Goal: Check status: Check status

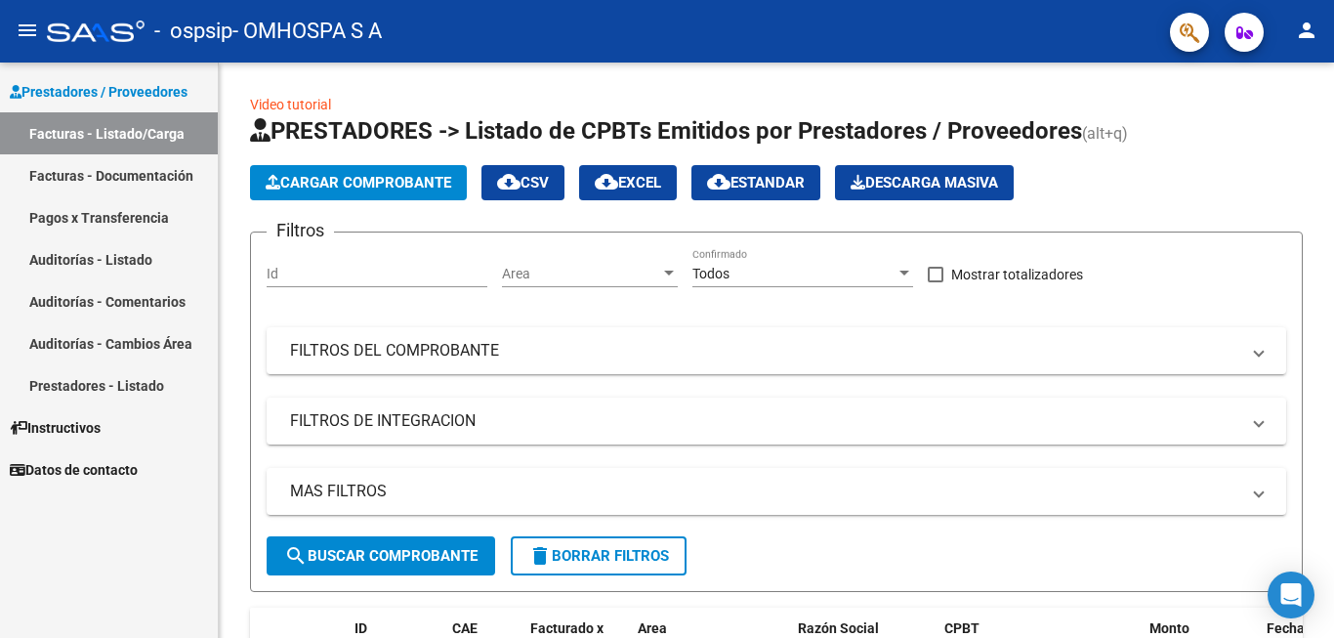
drag, startPoint x: 118, startPoint y: 216, endPoint x: 144, endPoint y: 223, distance: 26.3
click at [118, 215] on link "Pagos x Transferencia" at bounding box center [109, 217] width 218 height 42
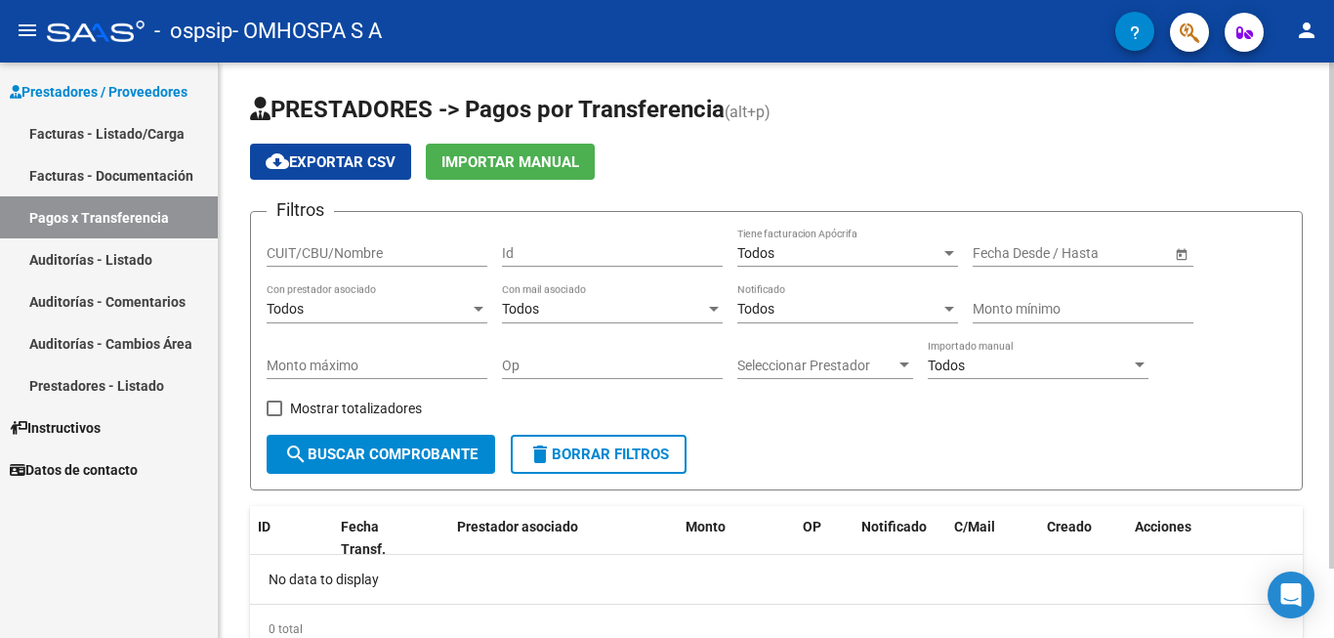
click at [947, 257] on div at bounding box center [950, 253] width 18 height 16
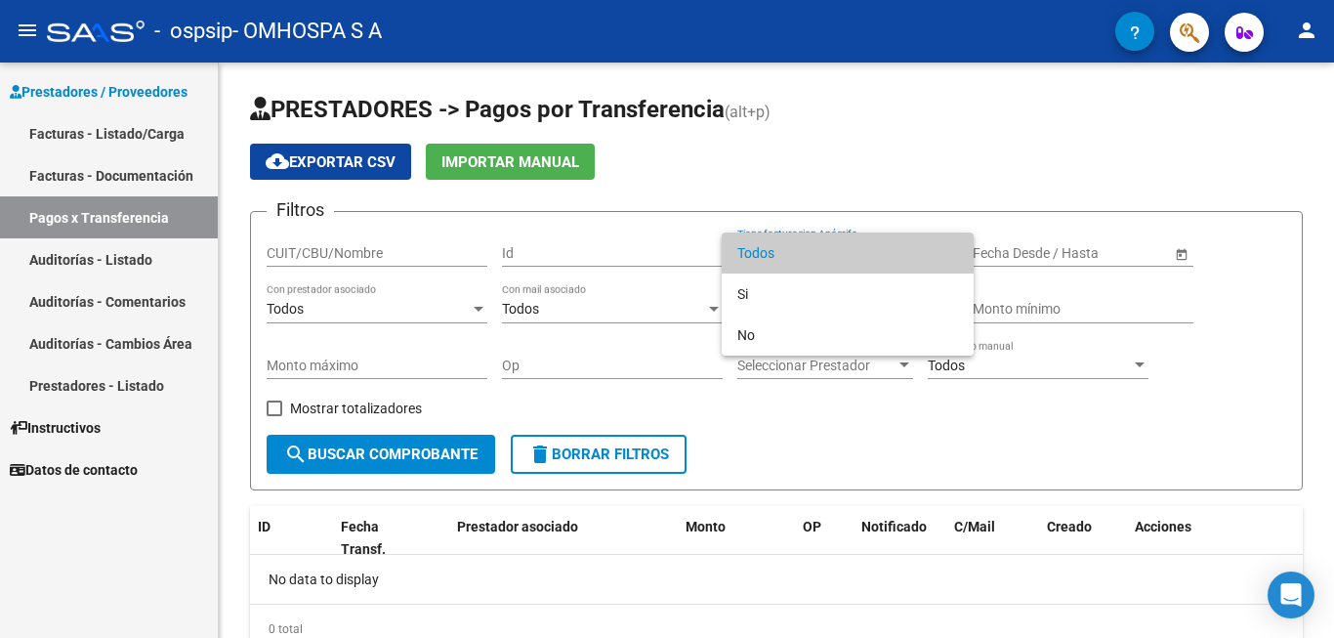
click at [976, 189] on div at bounding box center [667, 319] width 1334 height 638
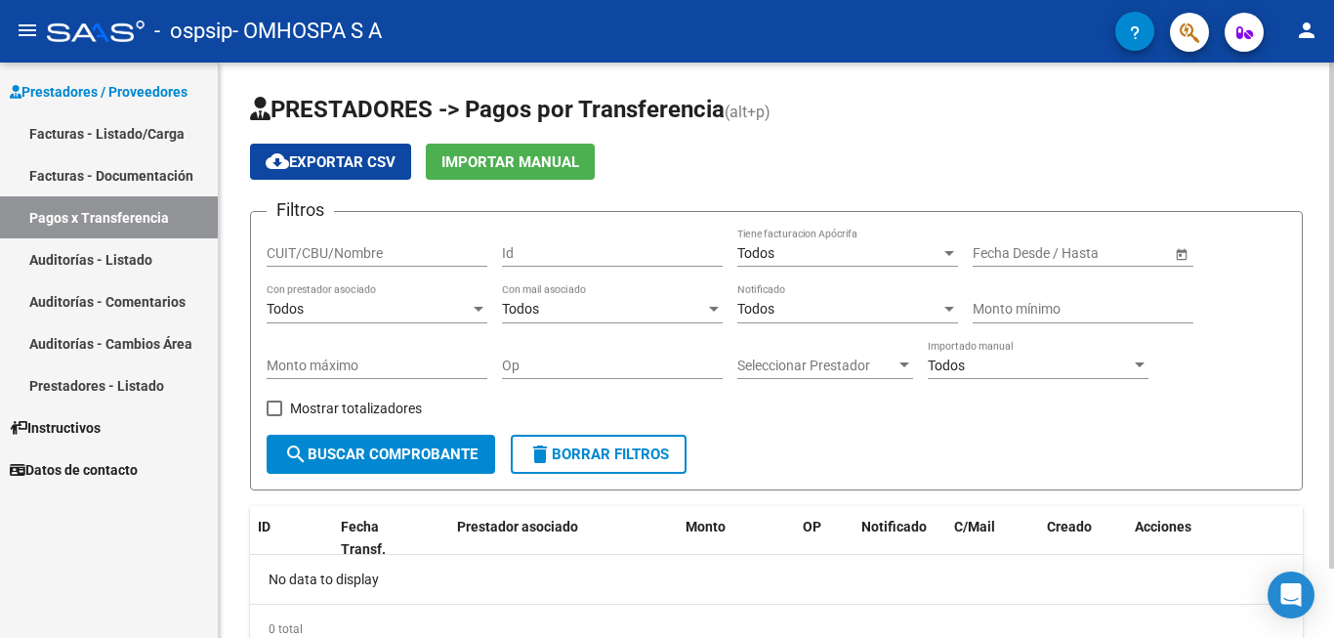
click at [1169, 256] on span "Open calendar" at bounding box center [1182, 254] width 47 height 47
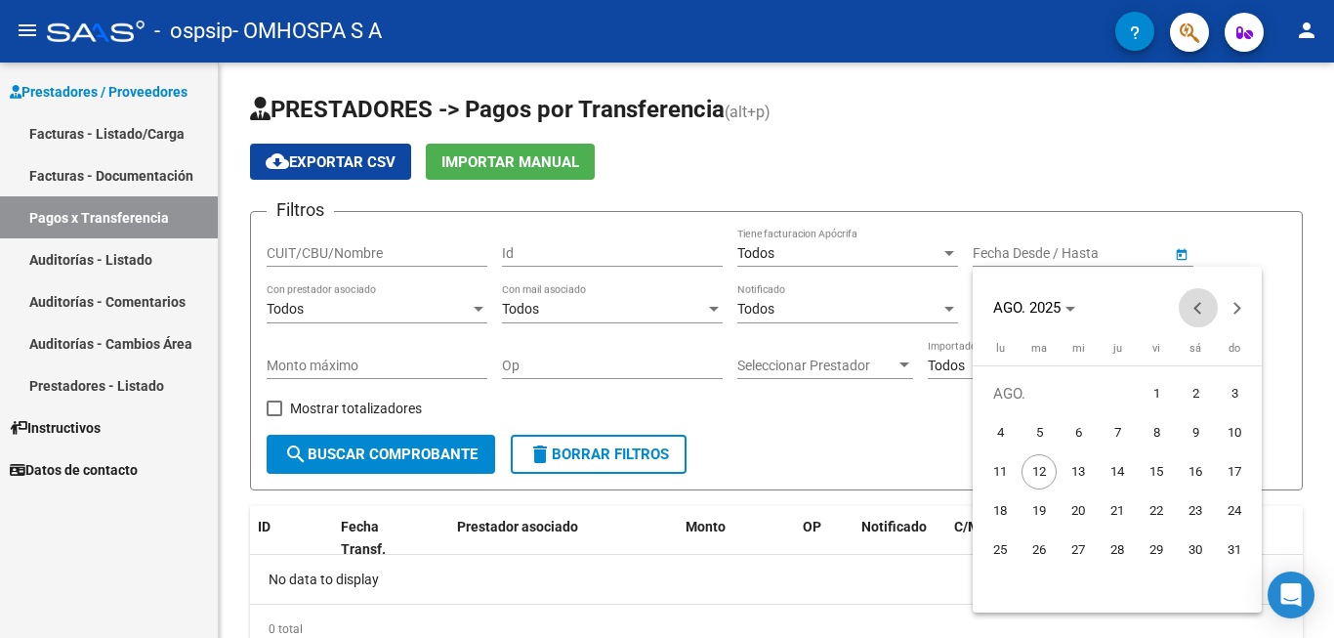
click at [1186, 308] on span "Previous month" at bounding box center [1198, 307] width 39 height 39
click at [1033, 427] on span "1" at bounding box center [1039, 432] width 35 height 35
type input "[DATE]"
click at [1037, 430] on span "1" at bounding box center [1039, 432] width 35 height 35
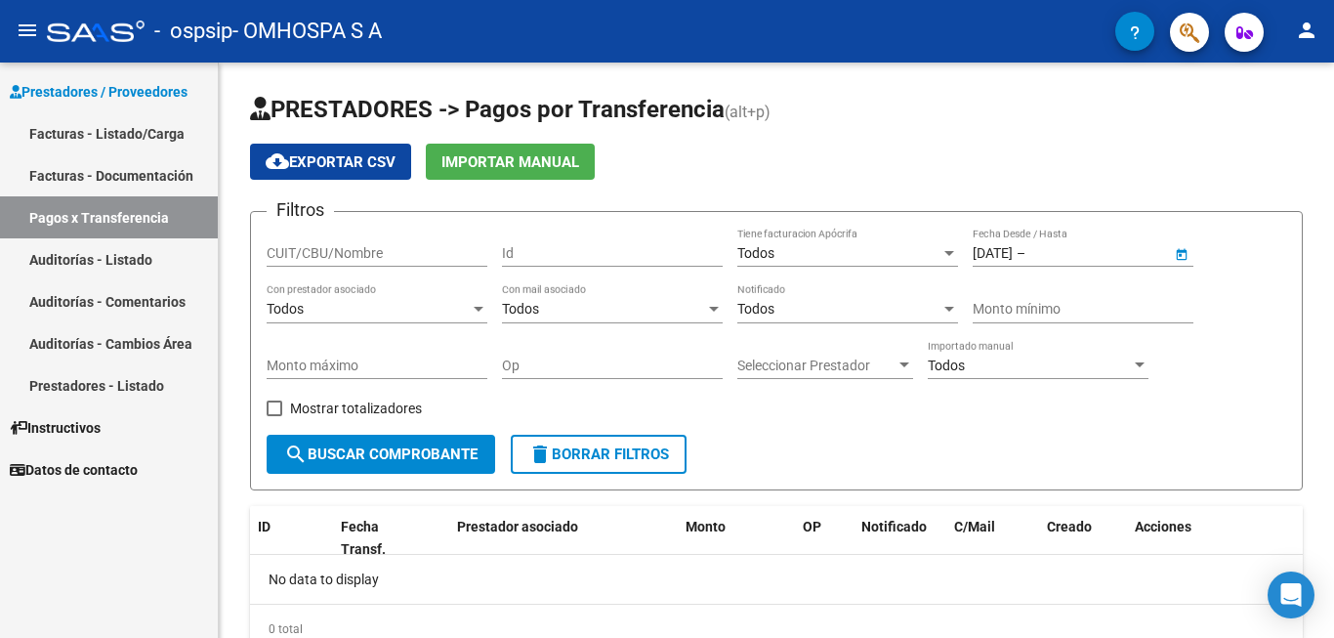
type input "[DATE]"
click at [1089, 250] on input "[DATE]" at bounding box center [1078, 253] width 96 height 17
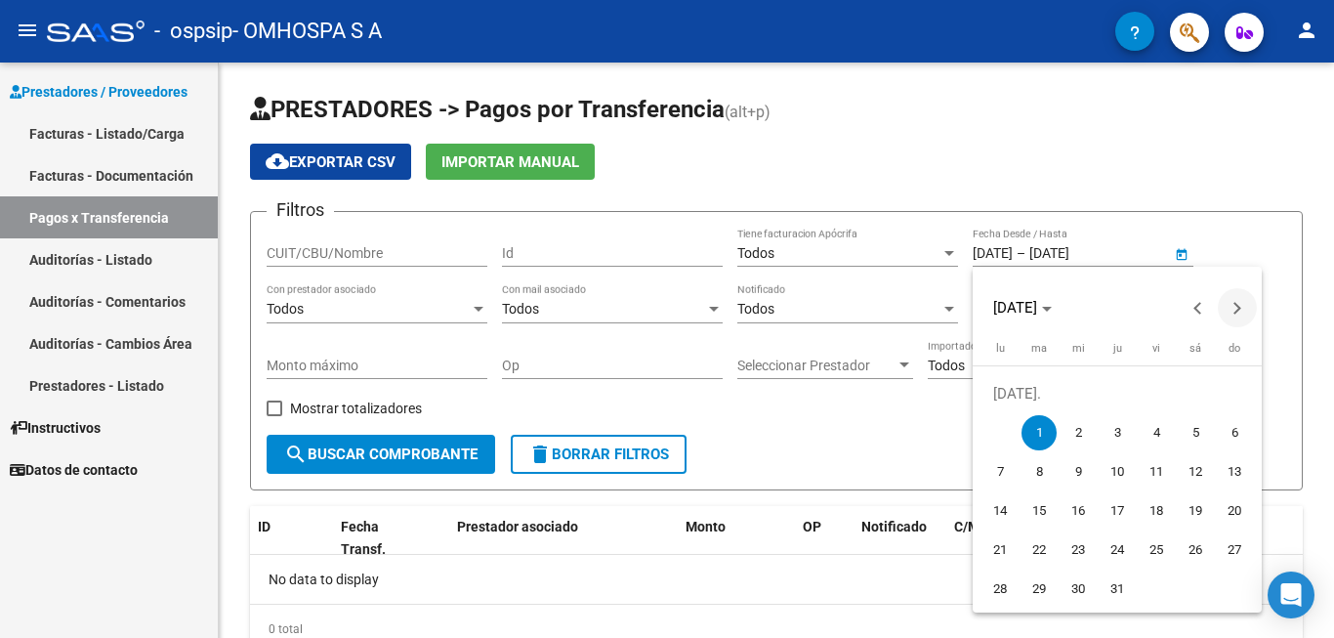
click at [1234, 310] on button "Next month" at bounding box center [1237, 307] width 39 height 39
click at [1033, 471] on span "12" at bounding box center [1039, 471] width 35 height 35
type input "[DATE]"
click at [1031, 473] on span "12" at bounding box center [1039, 471] width 35 height 35
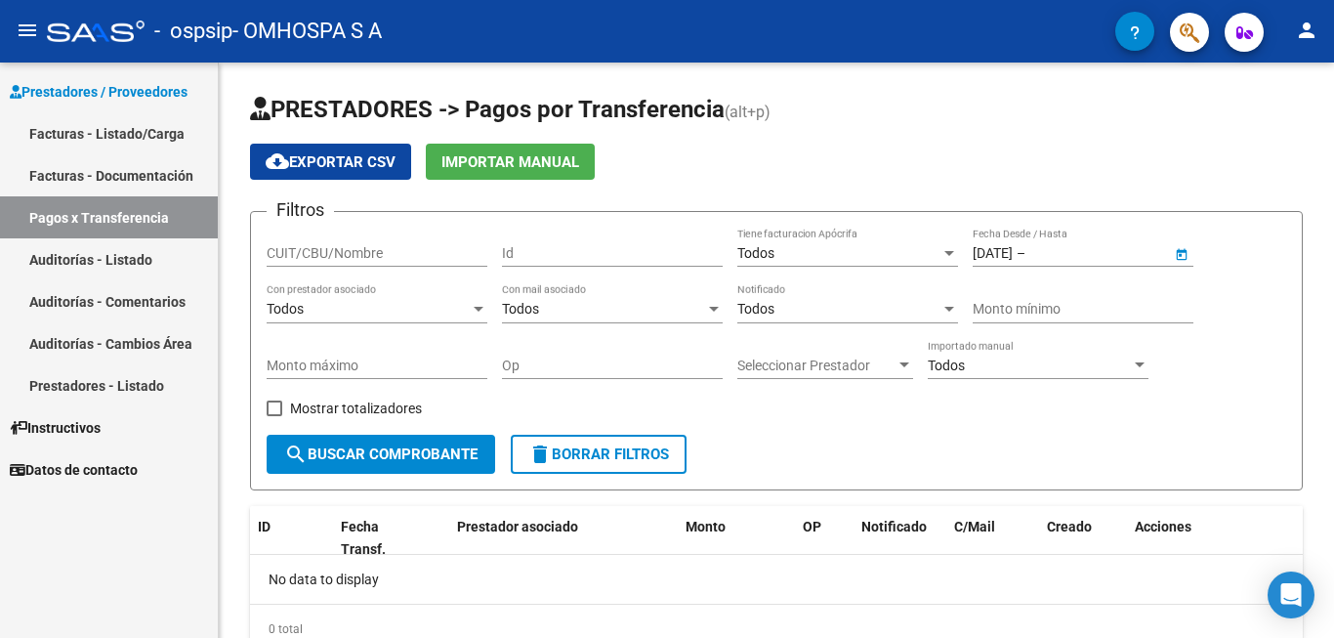
type input "[DATE]"
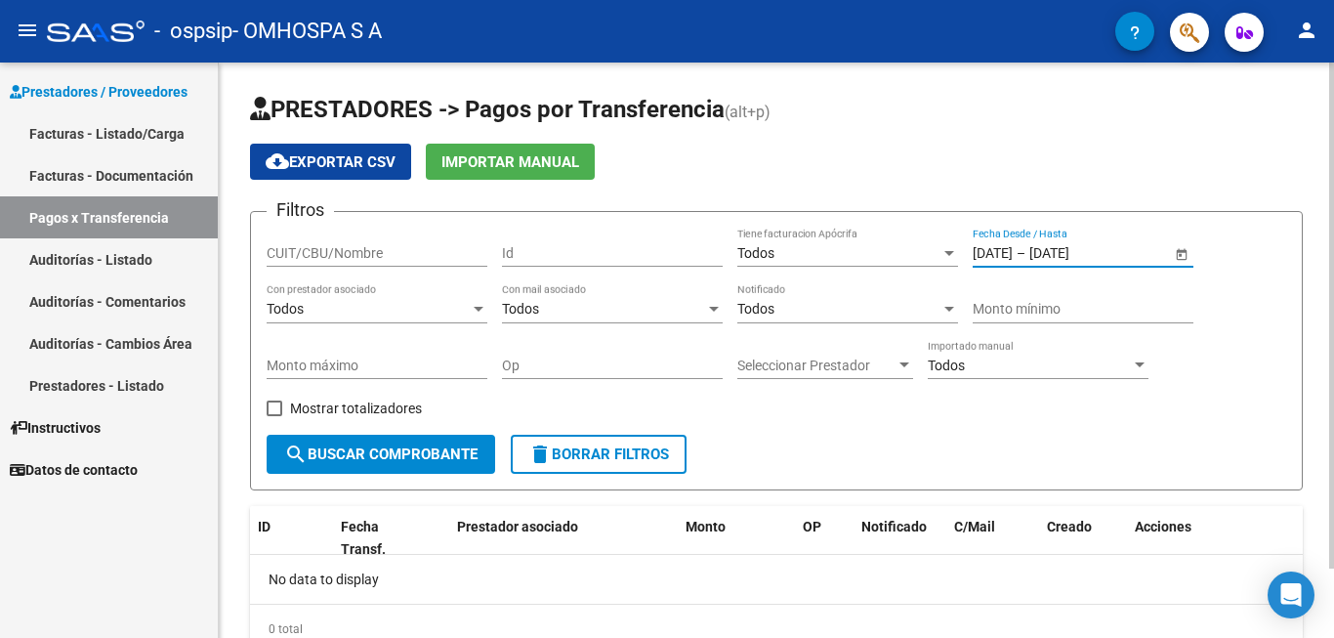
click at [424, 442] on button "search Buscar Comprobante" at bounding box center [381, 454] width 229 height 39
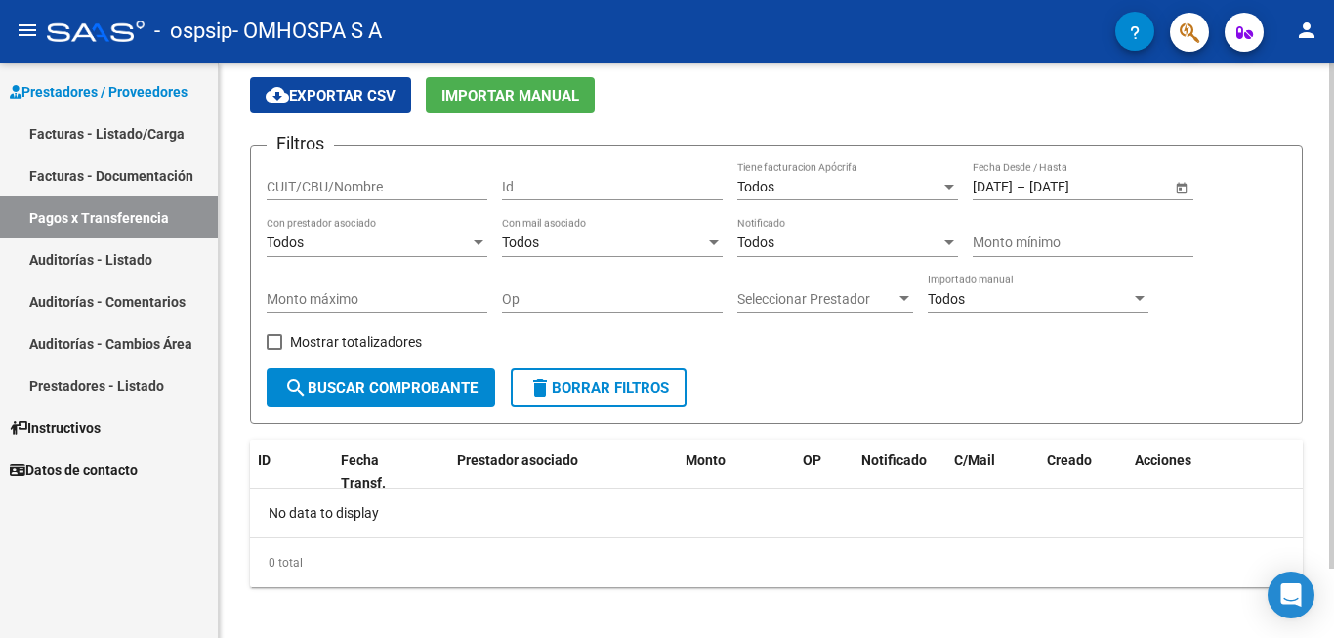
scroll to position [79, 0]
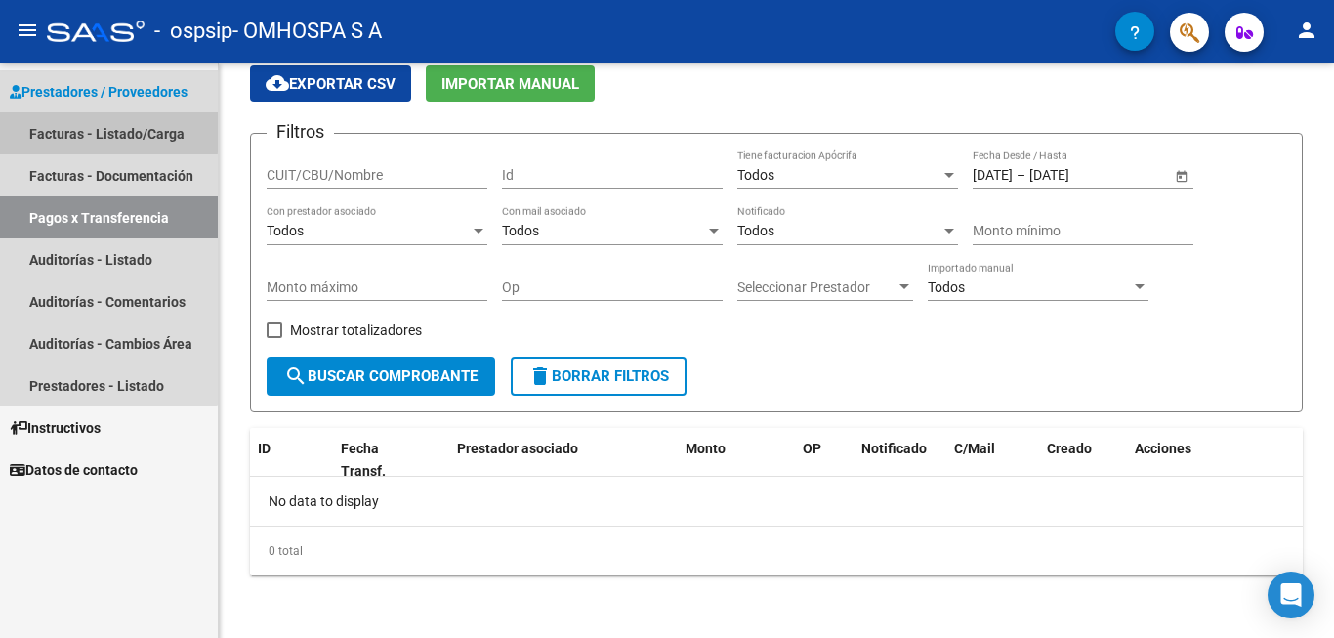
click at [73, 130] on link "Facturas - Listado/Carga" at bounding box center [109, 133] width 218 height 42
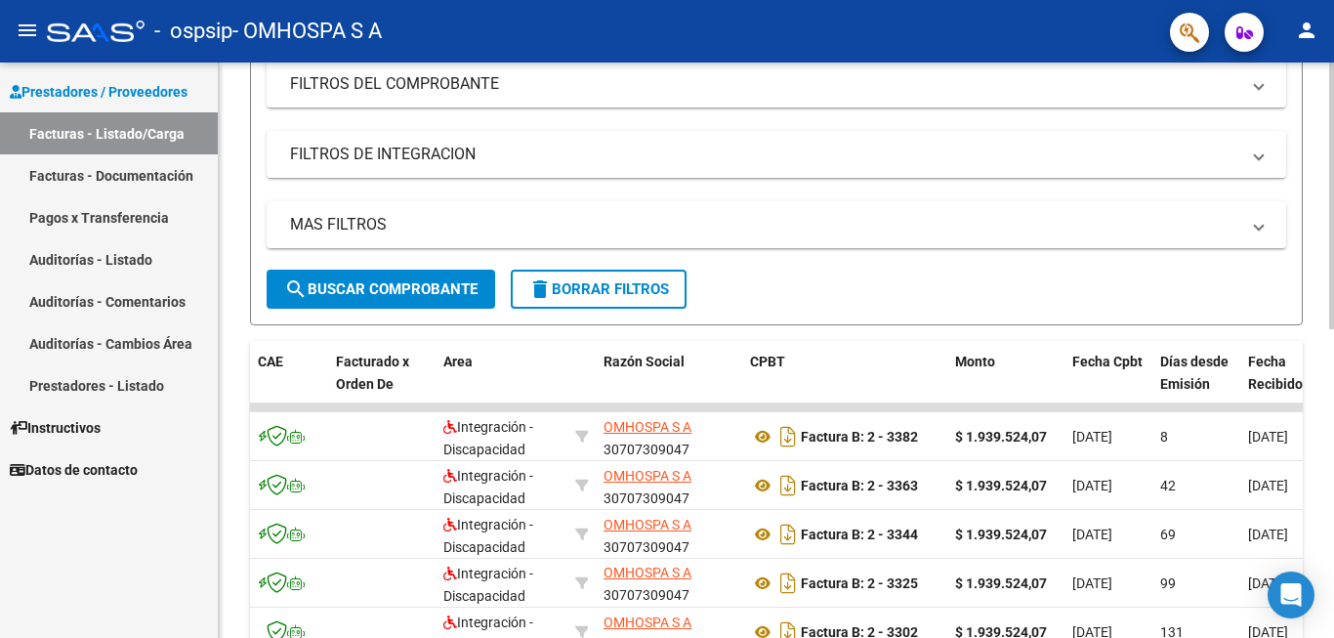
scroll to position [566, 0]
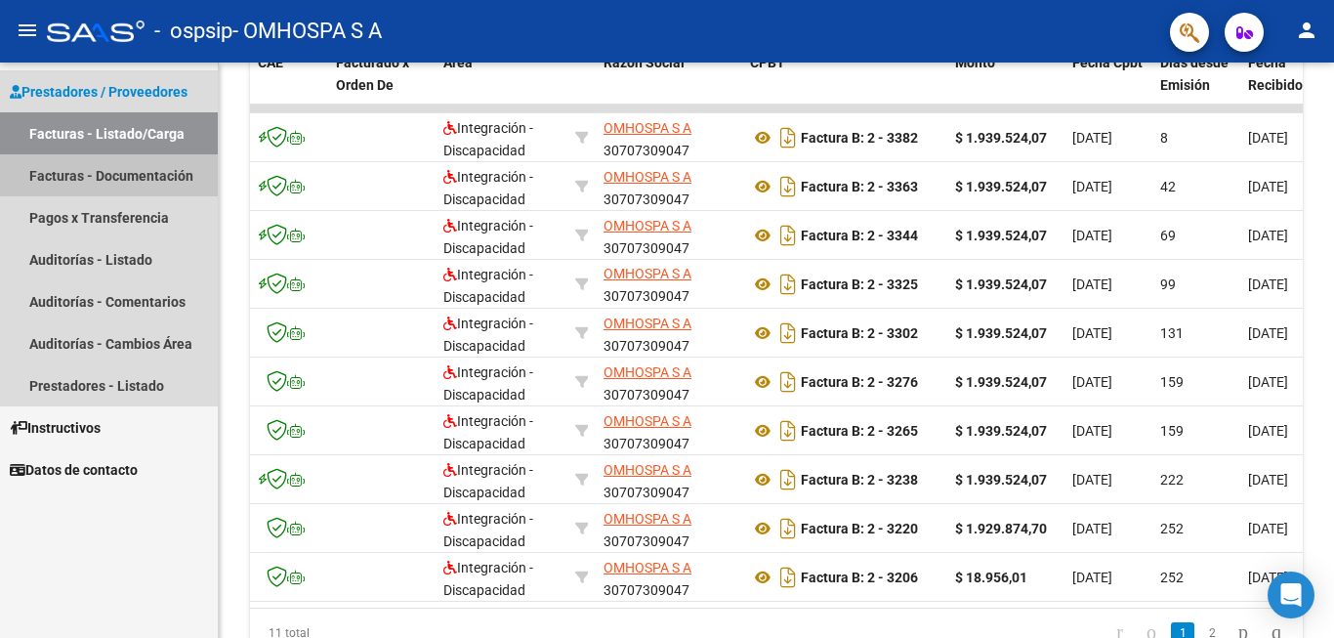
click at [107, 167] on link "Facturas - Documentación" at bounding box center [109, 175] width 218 height 42
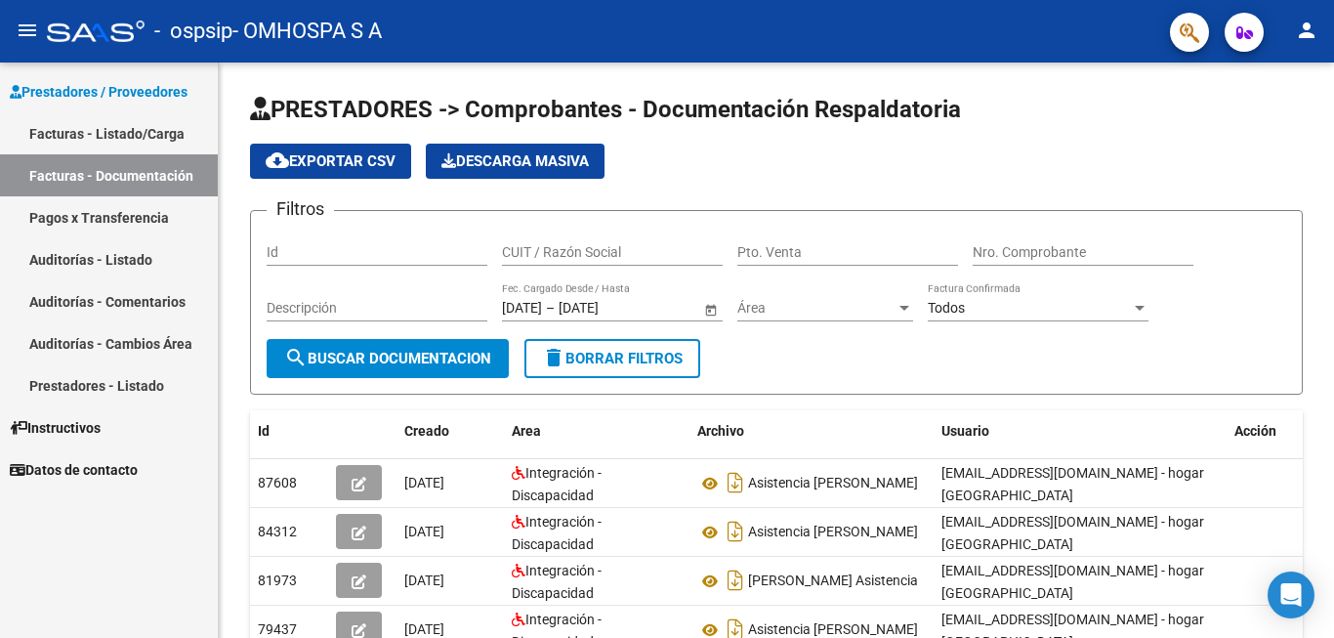
click at [120, 216] on link "Pagos x Transferencia" at bounding box center [109, 217] width 218 height 42
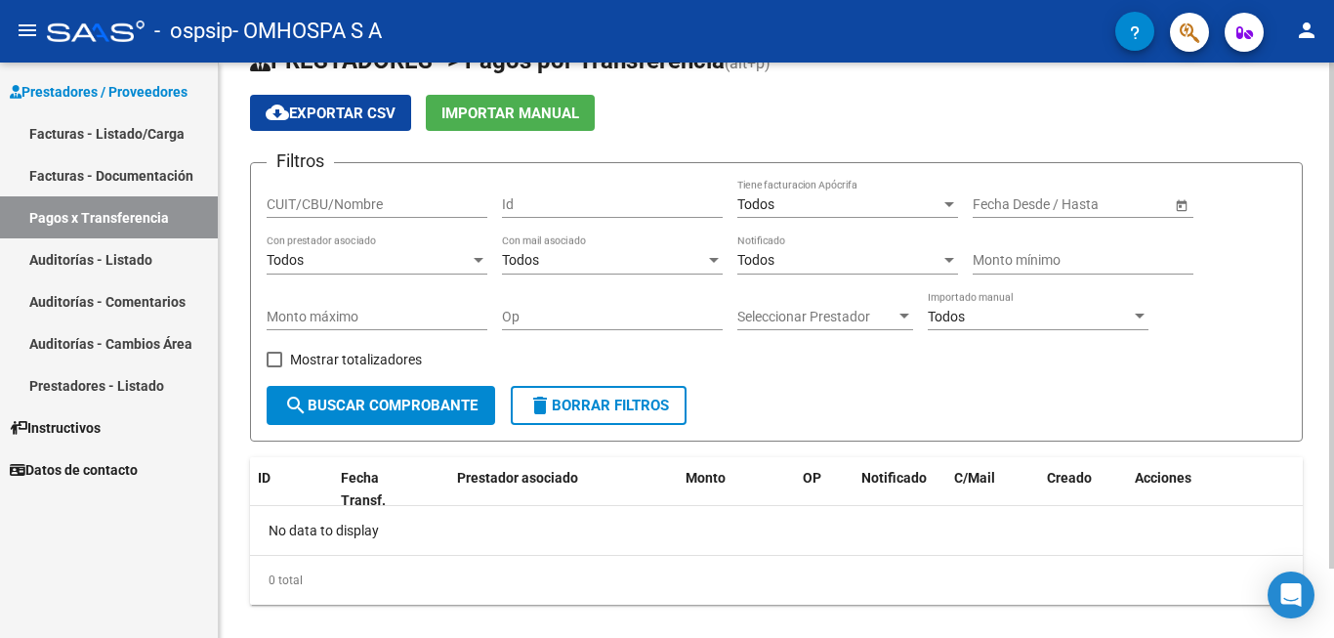
scroll to position [79, 0]
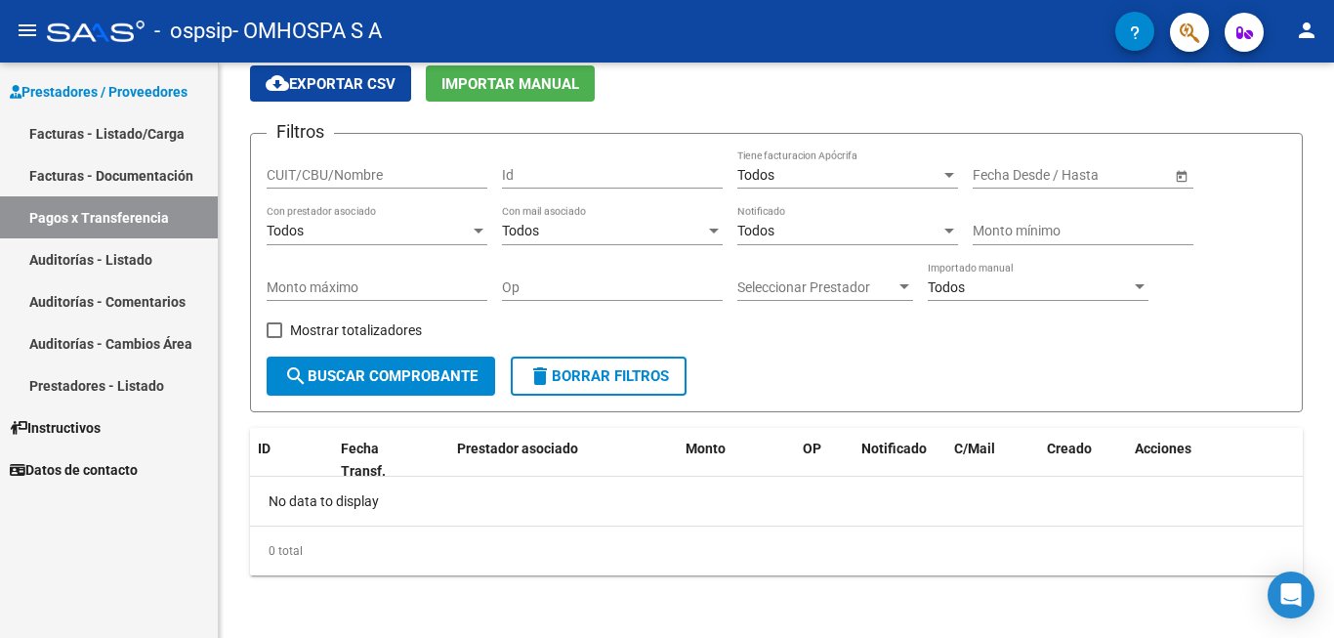
click at [79, 260] on link "Auditorías - Listado" at bounding box center [109, 259] width 218 height 42
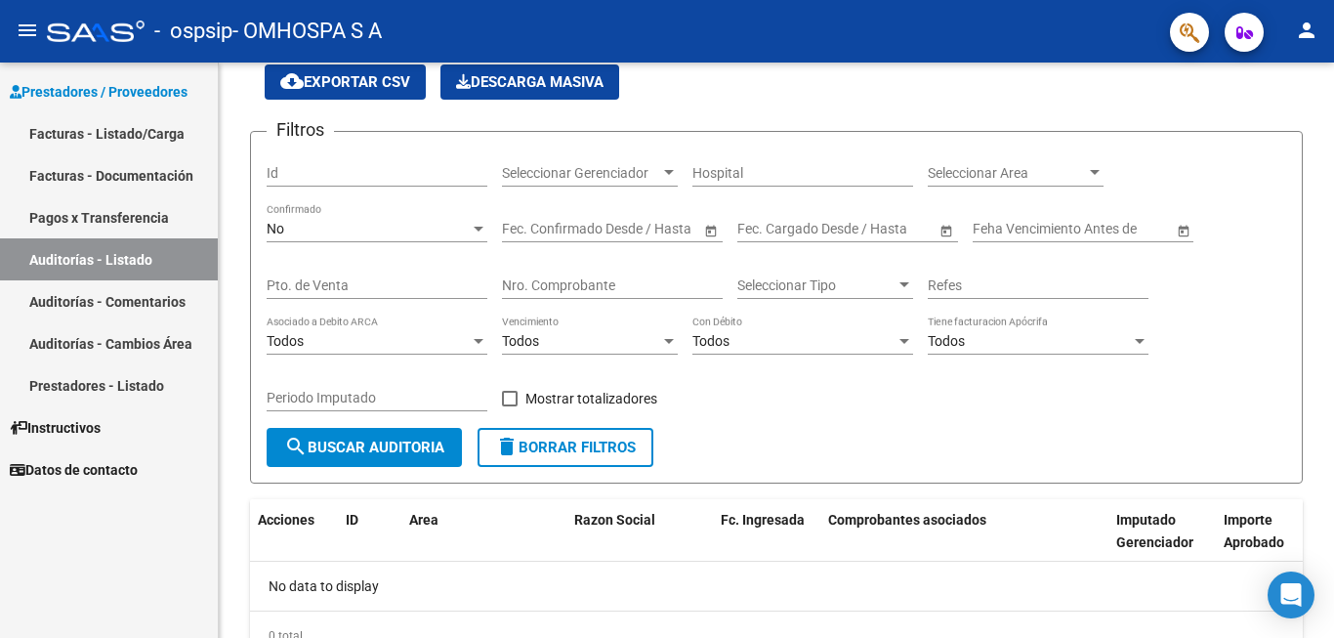
click at [152, 303] on link "Auditorías - Comentarios" at bounding box center [109, 301] width 218 height 42
